Goal: Find specific page/section: Find specific page/section

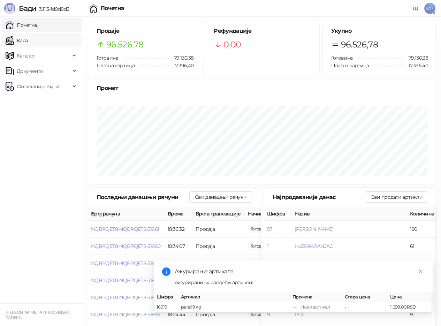
click at [28, 36] on link "Каса" at bounding box center [17, 40] width 22 height 14
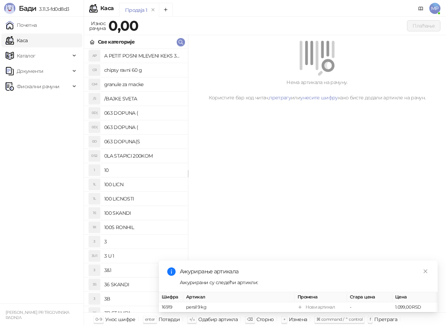
click at [28, 36] on link "Каса" at bounding box center [17, 40] width 22 height 14
click at [28, 39] on link "Каса" at bounding box center [17, 40] width 22 height 14
click at [16, 42] on link "Каса" at bounding box center [17, 40] width 22 height 14
click at [23, 26] on link "Почетна" at bounding box center [21, 25] width 31 height 14
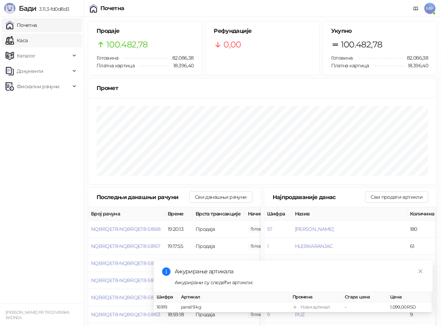
click at [28, 44] on link "Каса" at bounding box center [17, 40] width 22 height 14
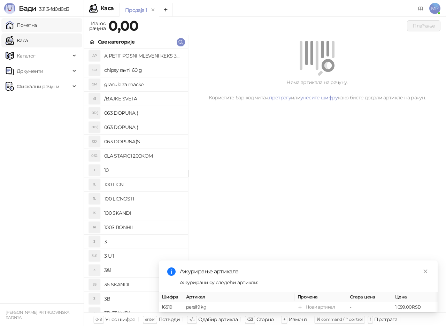
click at [37, 23] on link "Почетна" at bounding box center [21, 25] width 31 height 14
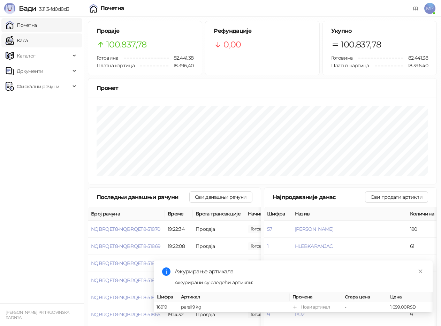
click at [26, 38] on link "Каса" at bounding box center [17, 40] width 22 height 14
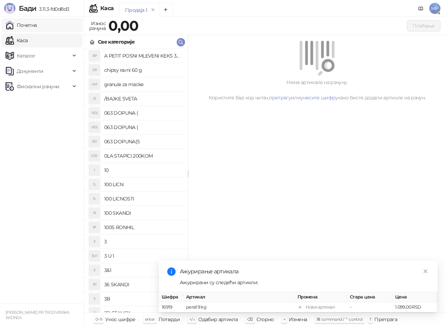
click at [29, 22] on link "Почетна" at bounding box center [21, 25] width 31 height 14
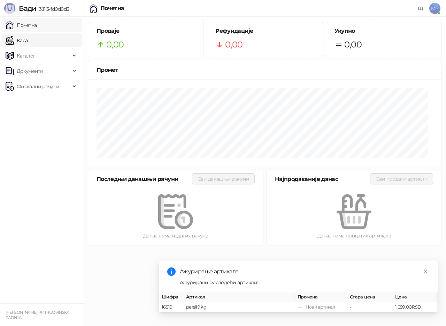
click at [29, 28] on link "Почетна" at bounding box center [21, 25] width 31 height 14
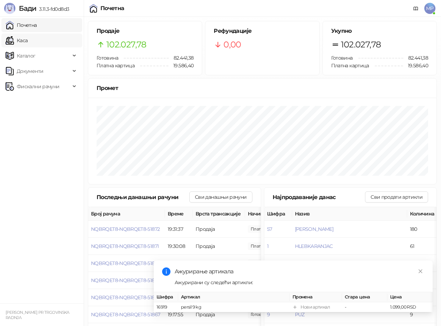
click at [28, 40] on link "Каса" at bounding box center [17, 40] width 22 height 14
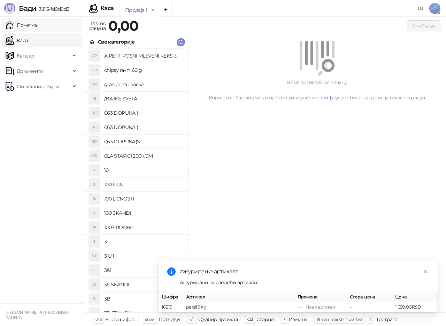
click at [37, 25] on link "Почетна" at bounding box center [21, 25] width 31 height 14
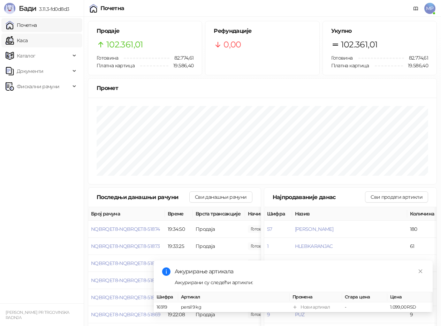
click at [28, 40] on link "Каса" at bounding box center [17, 40] width 22 height 14
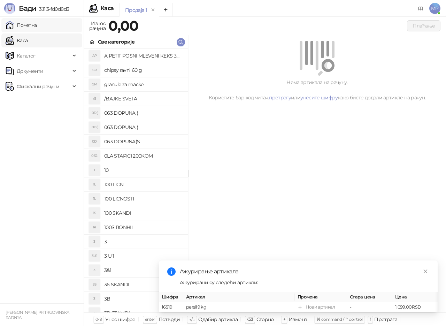
click at [37, 23] on link "Почетна" at bounding box center [21, 25] width 31 height 14
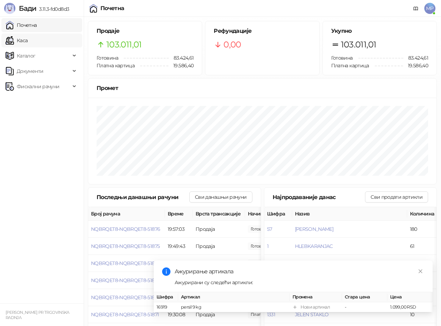
click at [28, 38] on link "Каса" at bounding box center [17, 40] width 22 height 14
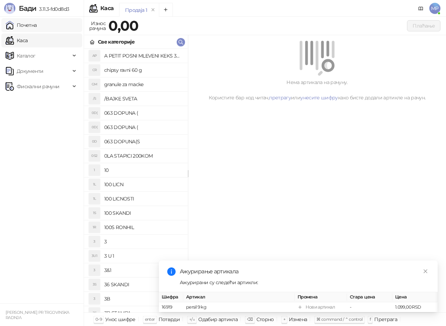
click at [37, 23] on link "Почетна" at bounding box center [21, 25] width 31 height 14
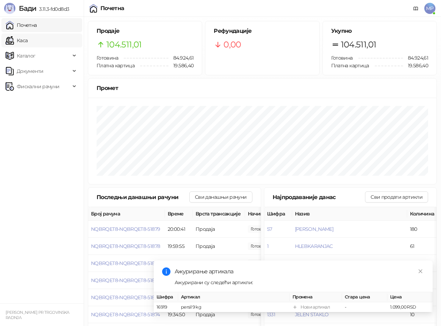
click at [28, 41] on link "Каса" at bounding box center [17, 40] width 22 height 14
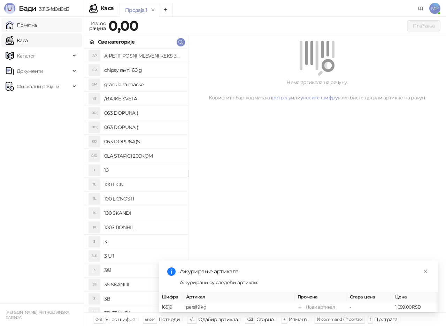
click at [37, 26] on link "Почетна" at bounding box center [21, 25] width 31 height 14
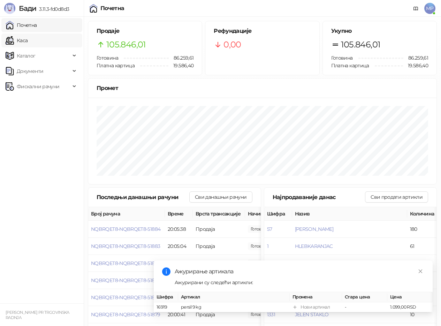
click at [28, 41] on link "Каса" at bounding box center [17, 40] width 22 height 14
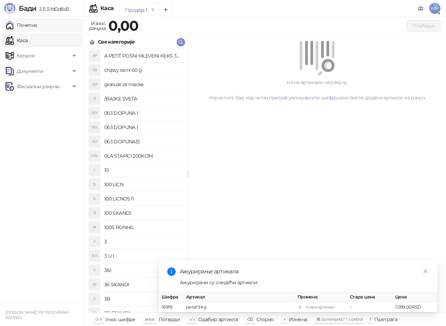
click at [31, 22] on link "Почетна" at bounding box center [21, 25] width 31 height 14
